Goal: Task Accomplishment & Management: Complete application form

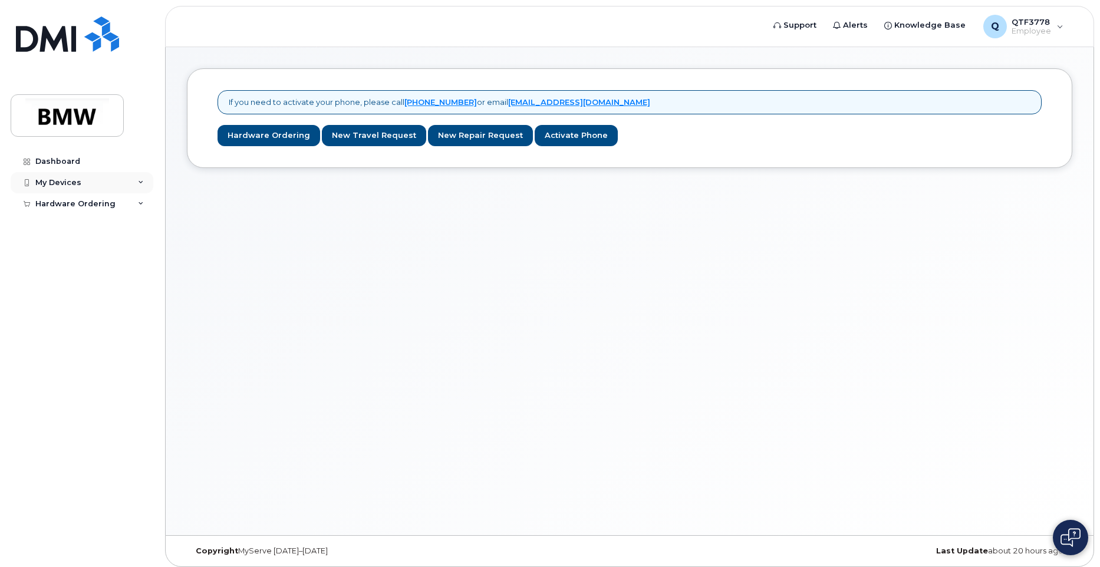
click at [82, 177] on div "My Devices" at bounding box center [82, 182] width 143 height 21
click at [85, 203] on link "Add Device" at bounding box center [92, 204] width 122 height 22
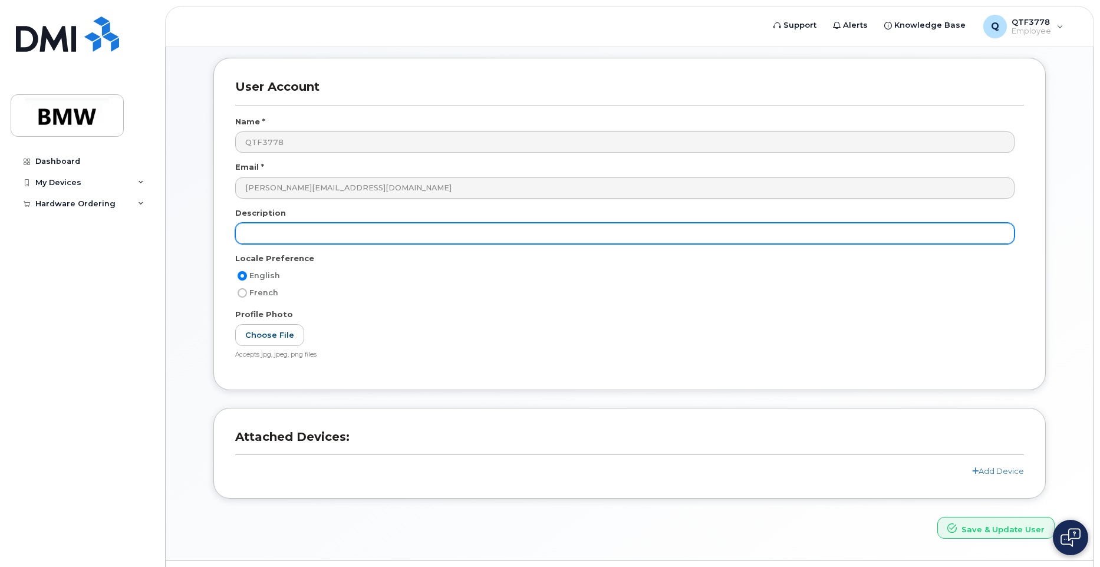
scroll to position [81, 0]
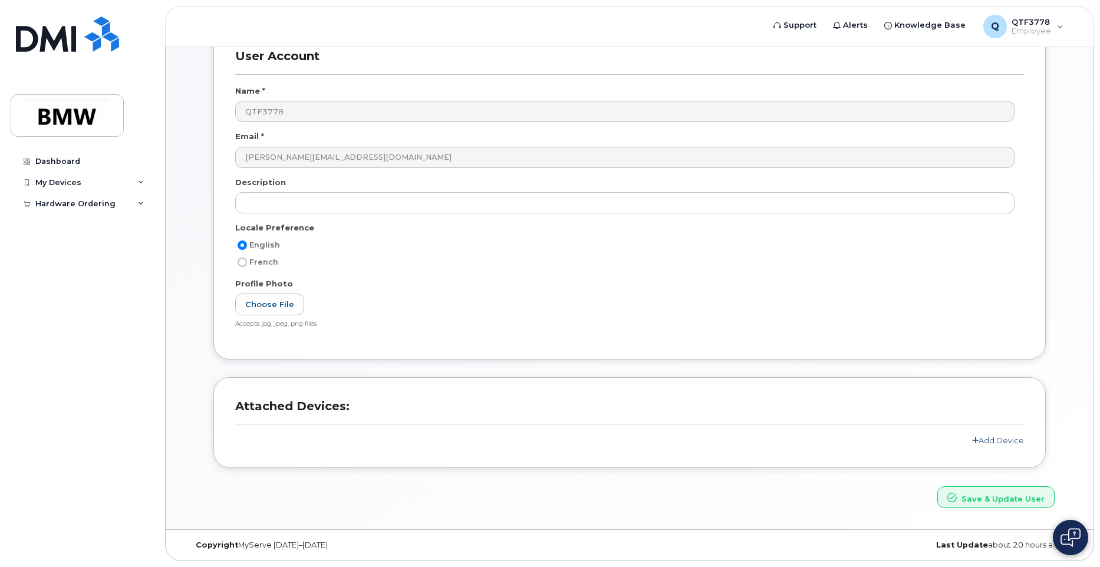
click at [1000, 437] on link "Add Device" at bounding box center [998, 439] width 52 height 9
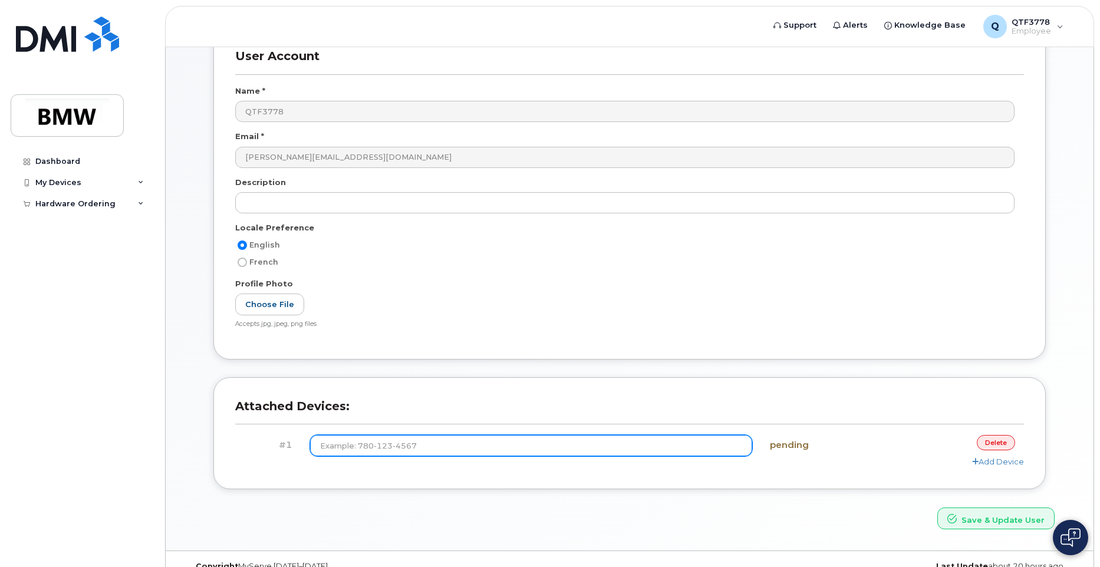
click at [649, 447] on input at bounding box center [531, 445] width 443 height 21
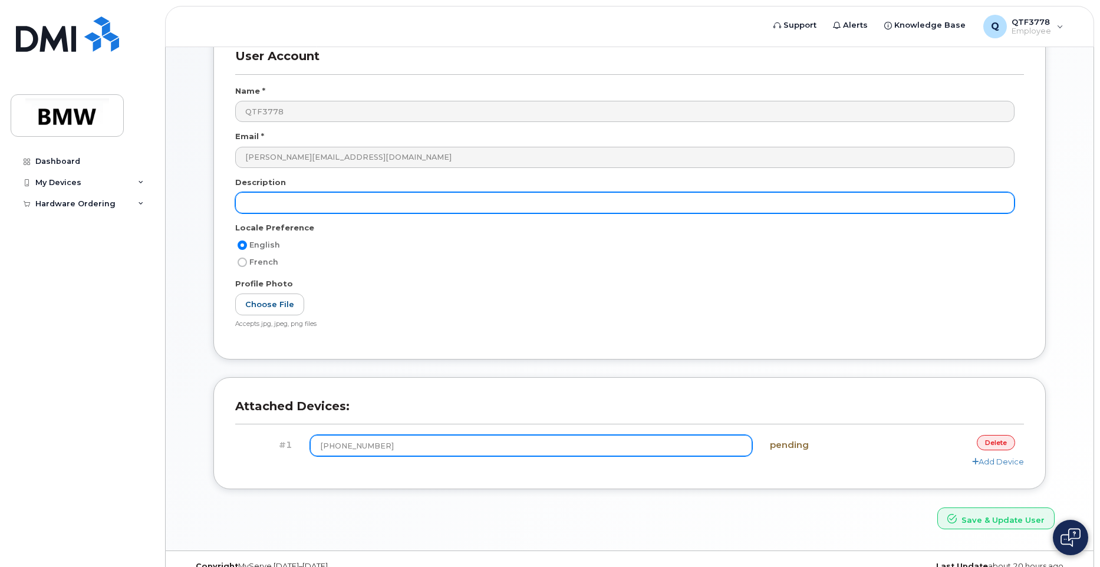
type input "(864) 626-8918"
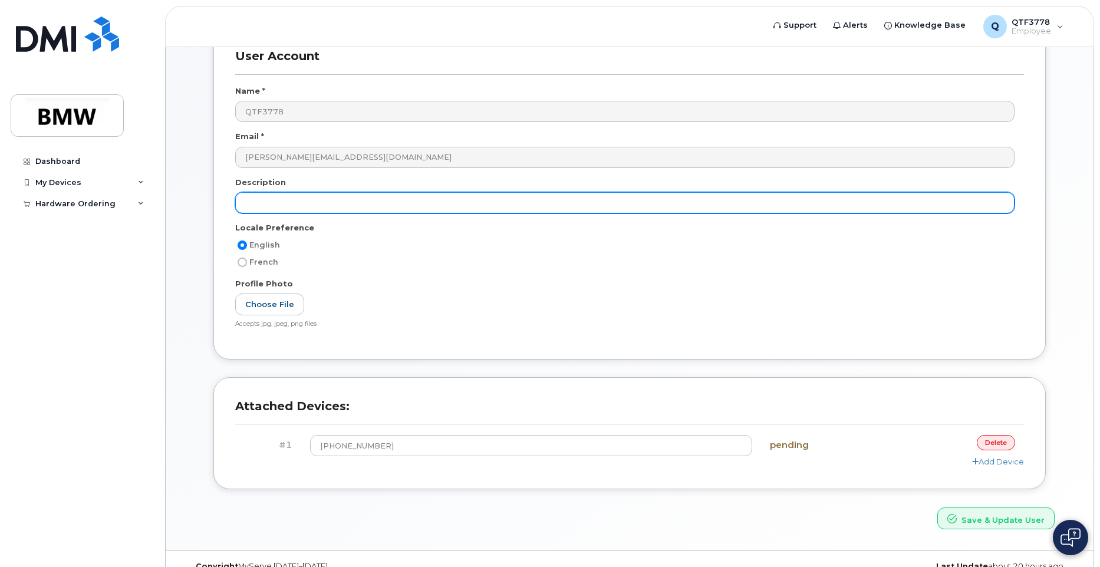
click at [349, 209] on input "text" at bounding box center [624, 202] width 779 height 21
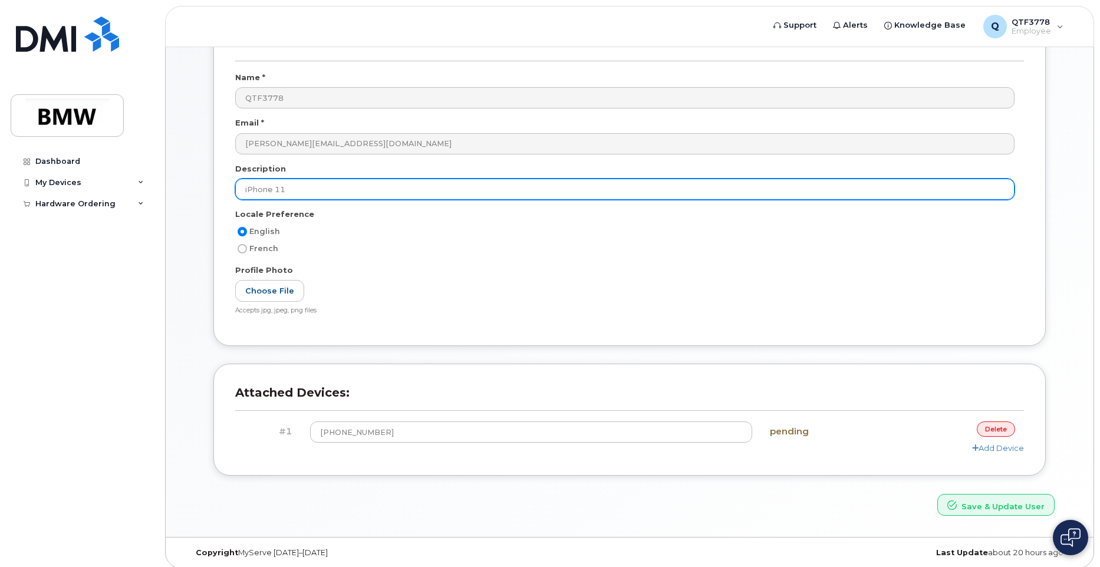
scroll to position [103, 0]
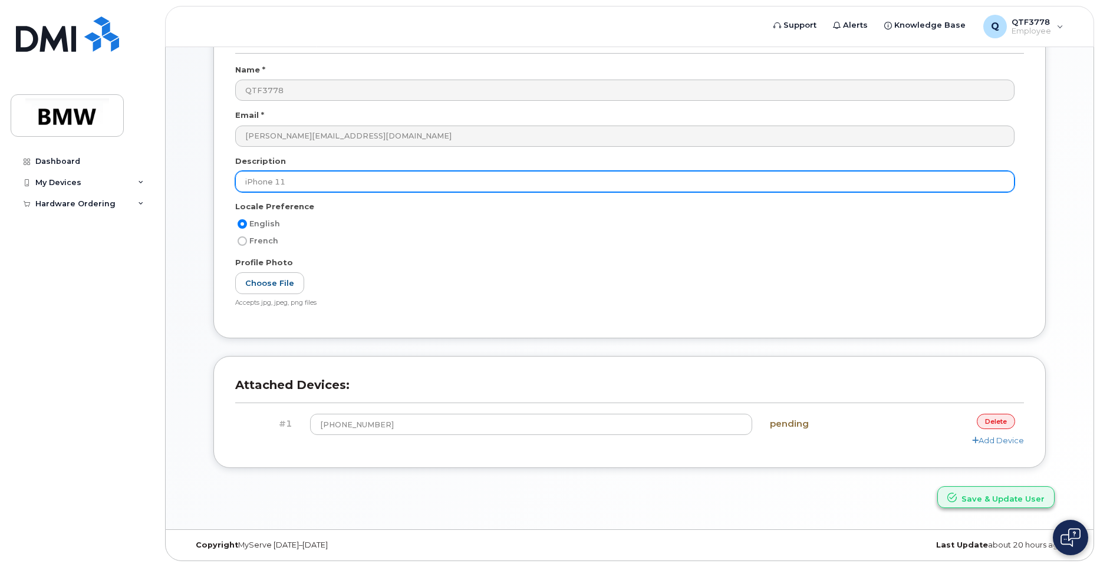
type input "iPhone 11"
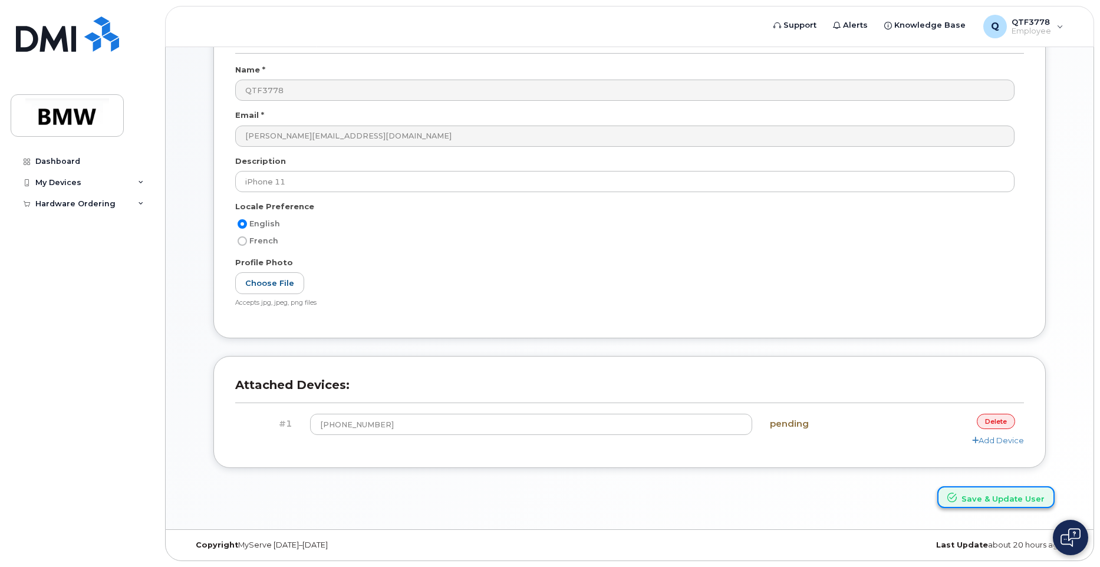
click at [1014, 503] on button "Save & Update User" at bounding box center [995, 497] width 117 height 22
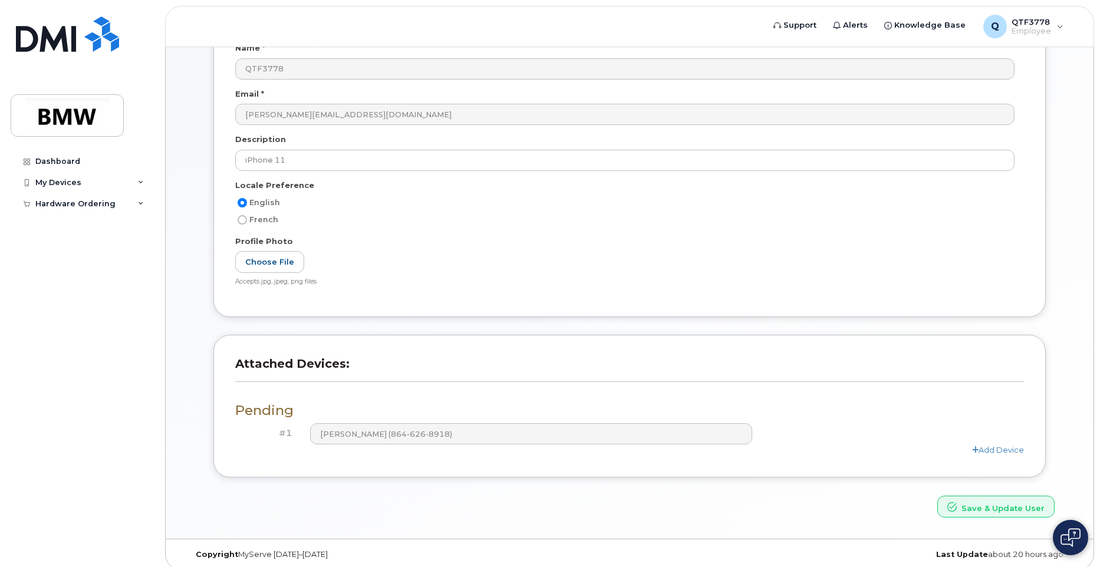
scroll to position [184, 0]
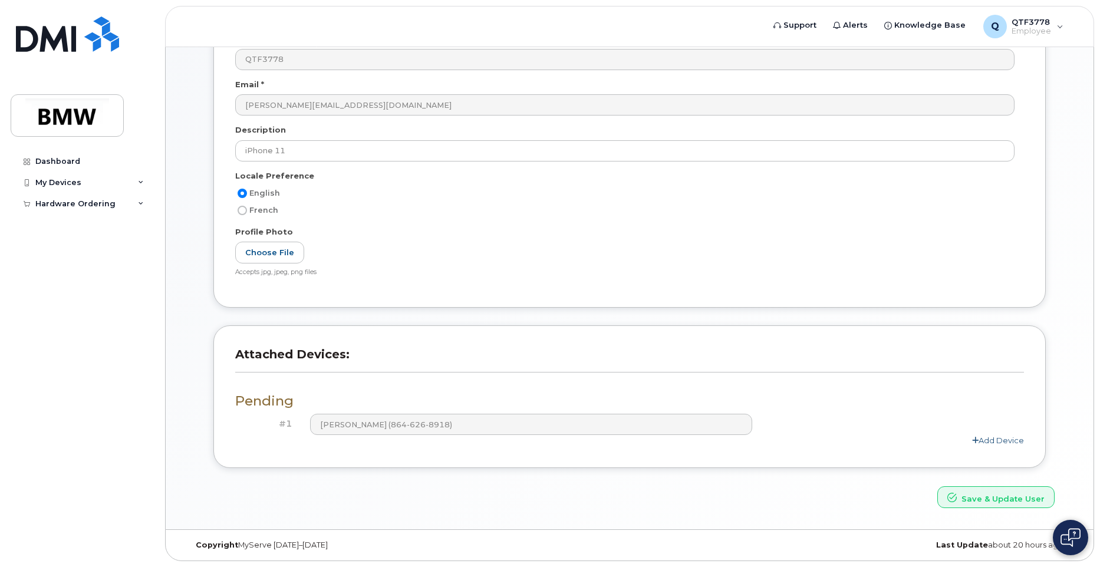
click at [991, 443] on link "Add Device" at bounding box center [998, 439] width 52 height 9
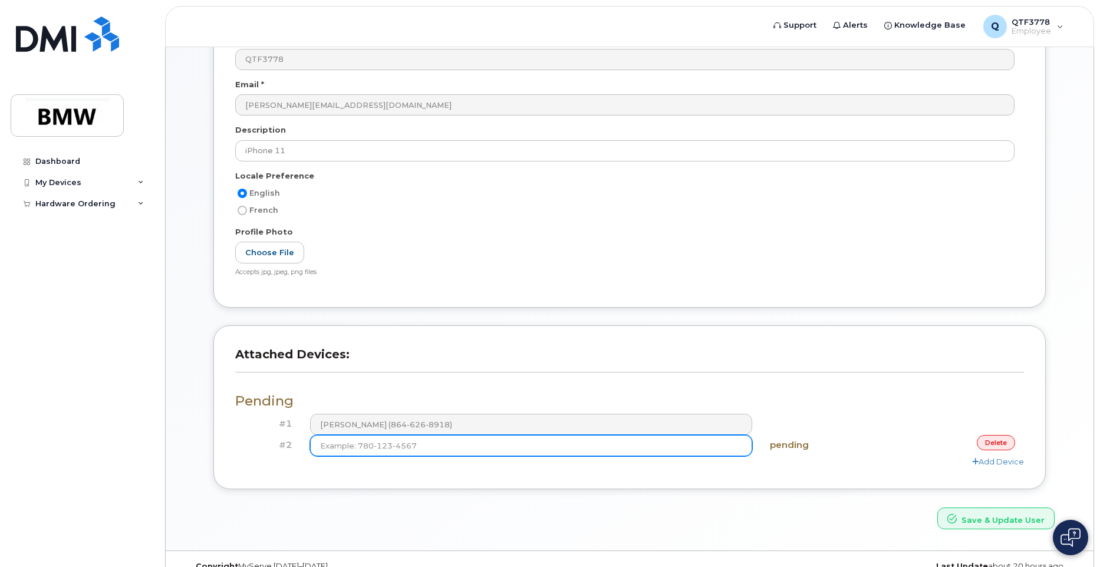
click at [729, 444] on input at bounding box center [531, 445] width 443 height 21
click at [582, 445] on div "Pending #1 Anthony Cammarata (864-626-8918) #2 pending delete Add Device" at bounding box center [629, 425] width 788 height 84
click at [582, 446] on input at bounding box center [531, 445] width 443 height 21
type input "(3"
type input "(5"
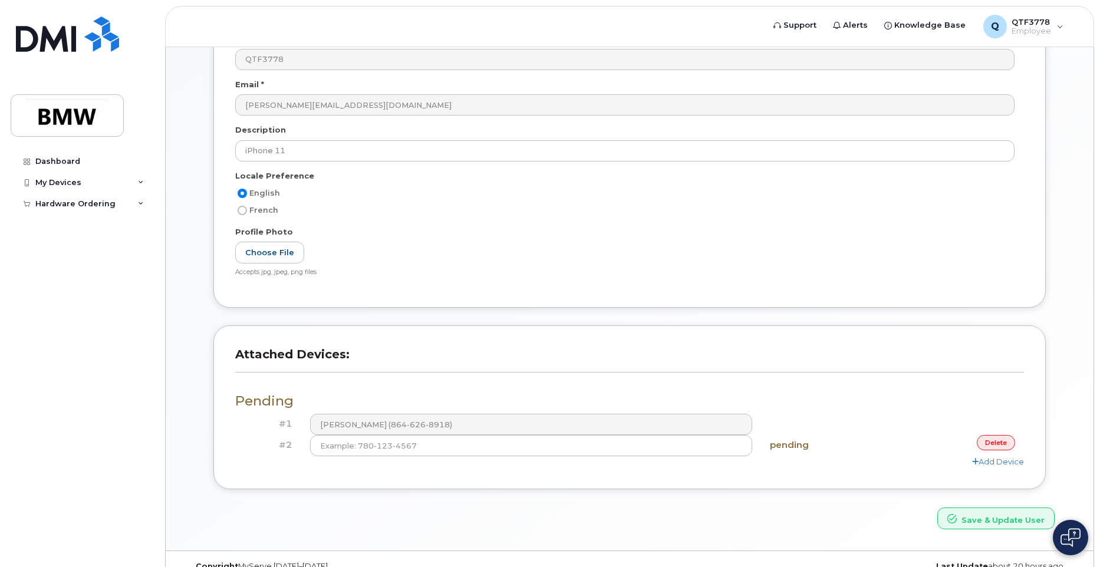
click at [582, 410] on div "Pending #1 Anthony Cammarata (864-626-8918) #2 pending delete Add Device" at bounding box center [629, 425] width 788 height 84
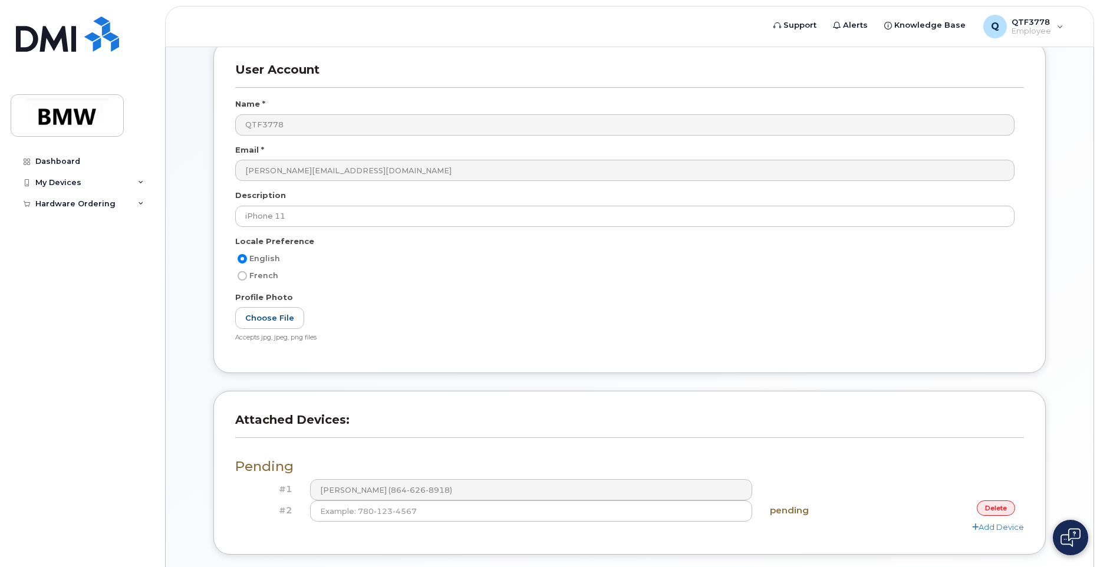
scroll to position [0, 0]
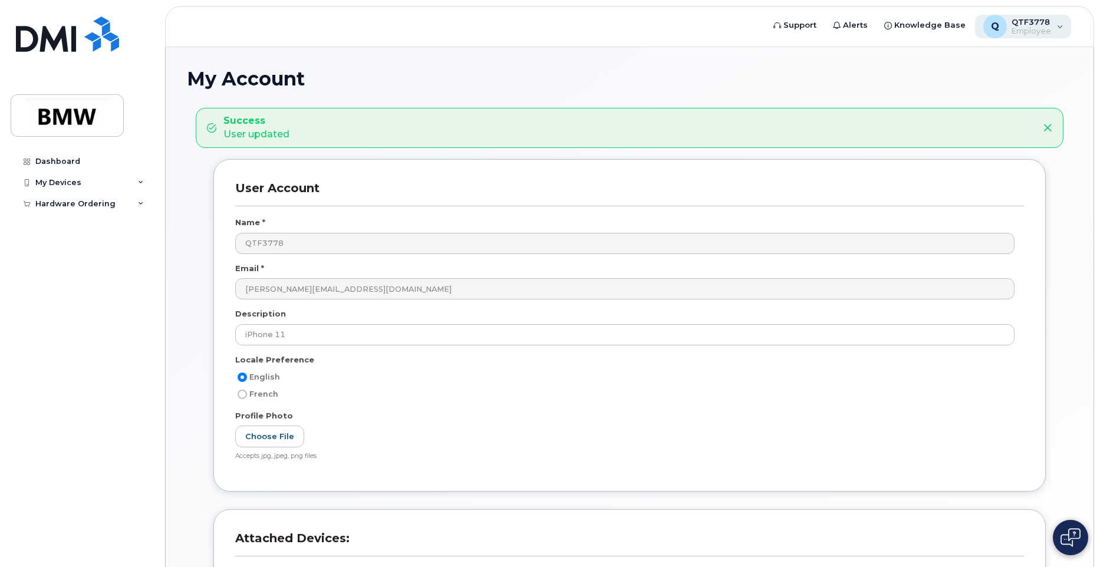
click at [1054, 31] on div "Q QTF3778 Employee" at bounding box center [1023, 27] width 97 height 24
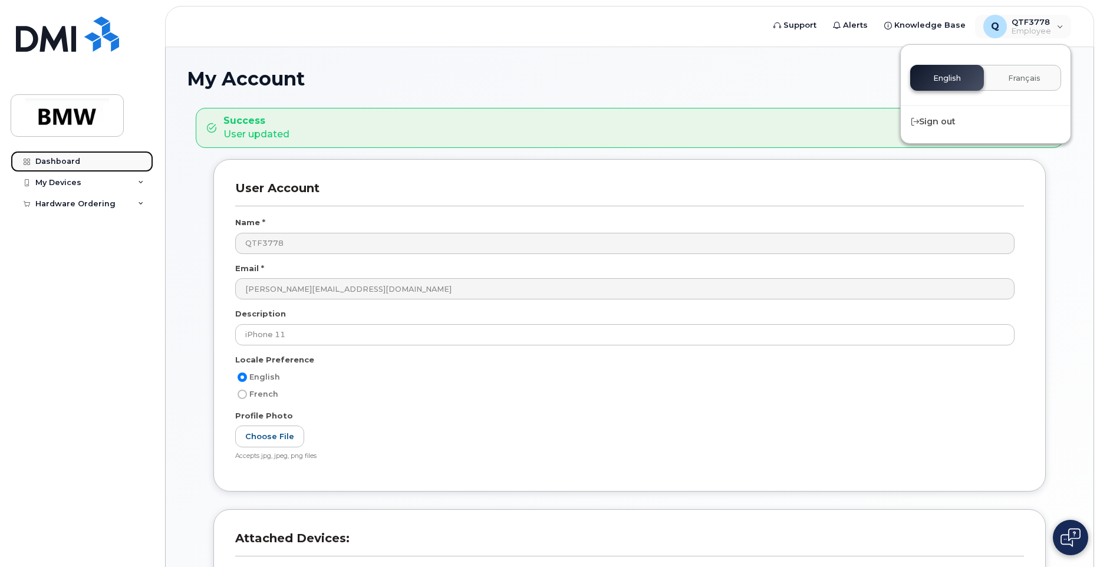
click at [75, 160] on div "Dashboard" at bounding box center [57, 161] width 45 height 9
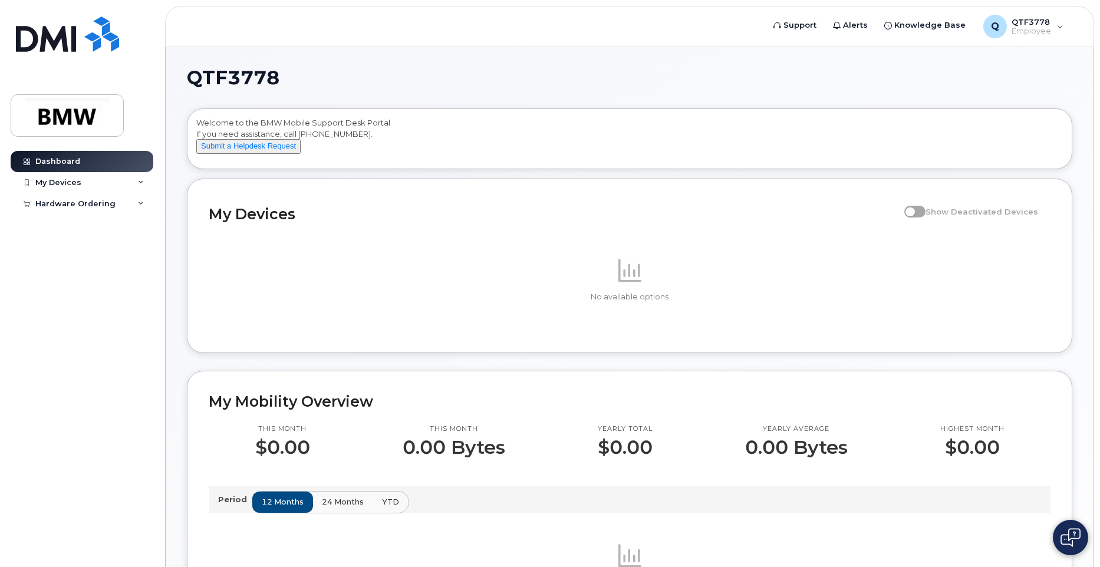
click at [936, 223] on span "Show Deactivated Devices" at bounding box center [981, 211] width 113 height 22
click at [930, 223] on label "Show Deactivated Devices" at bounding box center [971, 211] width 134 height 22
click at [67, 207] on div "Hardware Ordering" at bounding box center [75, 203] width 80 height 9
click at [72, 221] on div "New Order" at bounding box center [63, 225] width 45 height 11
